Goal: Transaction & Acquisition: Purchase product/service

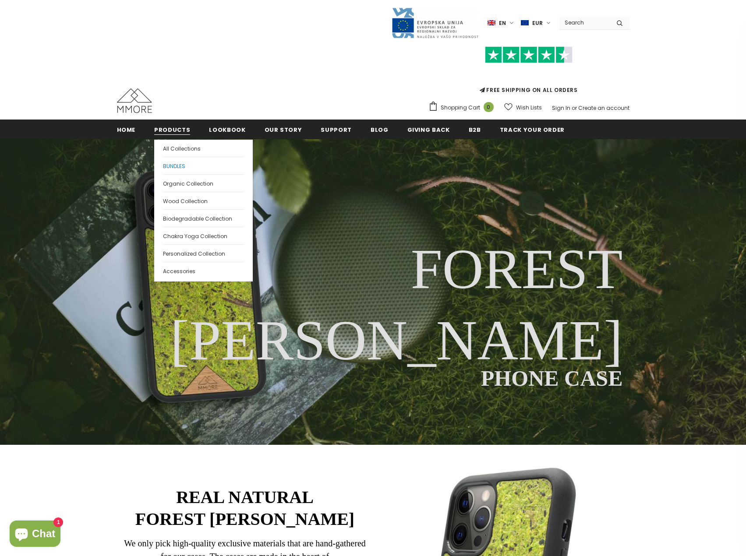
click at [170, 171] on link "BUNDLES" at bounding box center [203, 166] width 81 height 18
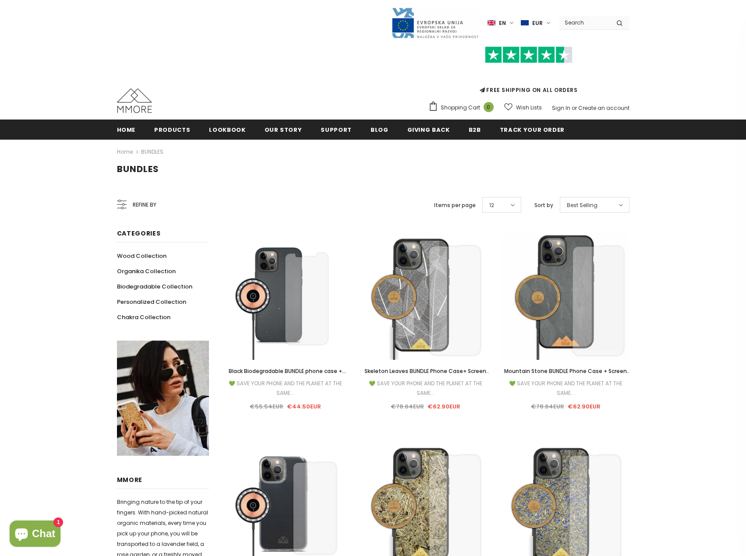
click at [142, 208] on span "Refine by" at bounding box center [145, 205] width 24 height 10
